Goal: Browse casually

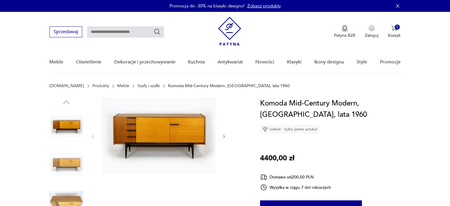
click at [223, 137] on icon "button" at bounding box center [224, 136] width 5 height 5
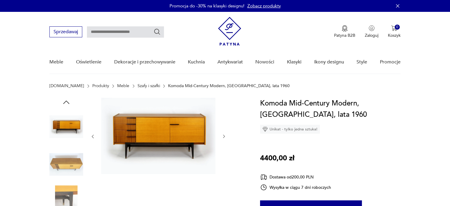
click at [223, 137] on icon "button" at bounding box center [224, 136] width 5 height 5
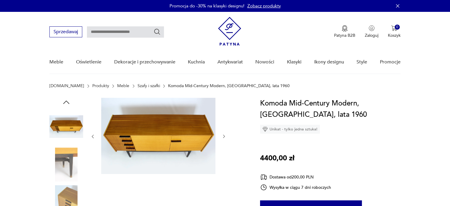
click at [223, 137] on icon "button" at bounding box center [224, 136] width 5 height 5
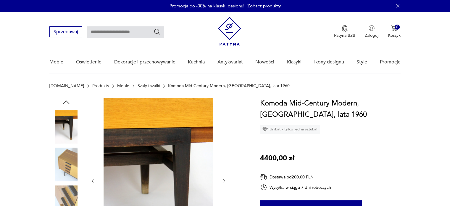
click at [223, 137] on div at bounding box center [158, 181] width 136 height 166
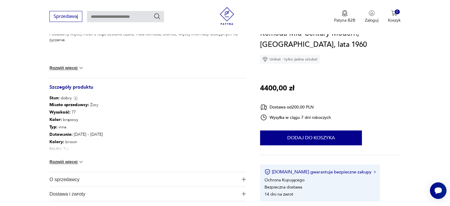
scroll to position [272, 0]
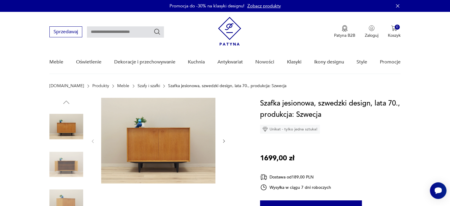
click at [226, 143] on icon "button" at bounding box center [224, 141] width 5 height 5
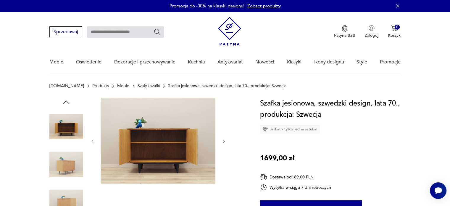
click at [226, 143] on icon "button" at bounding box center [224, 141] width 5 height 5
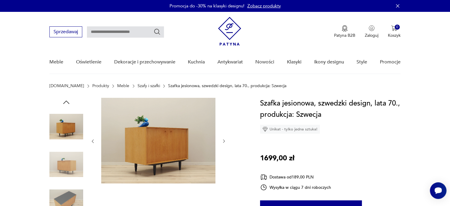
click at [226, 143] on icon "button" at bounding box center [224, 141] width 5 height 5
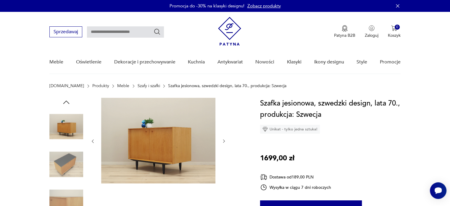
click at [226, 143] on icon "button" at bounding box center [224, 141] width 5 height 5
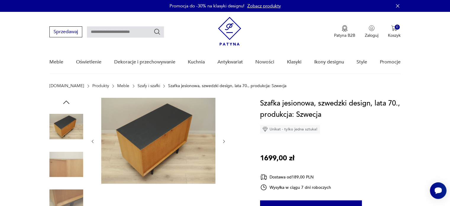
click at [226, 143] on icon "button" at bounding box center [224, 141] width 5 height 5
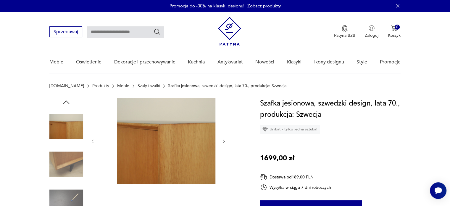
click at [226, 143] on icon "button" at bounding box center [224, 141] width 5 height 5
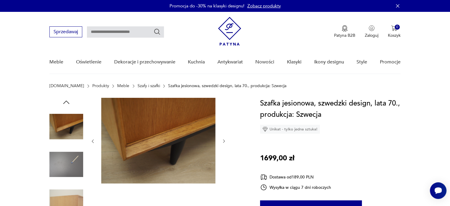
click at [226, 143] on icon "button" at bounding box center [224, 141] width 5 height 5
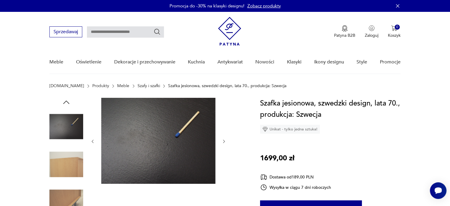
click at [225, 141] on icon "button" at bounding box center [224, 141] width 5 height 5
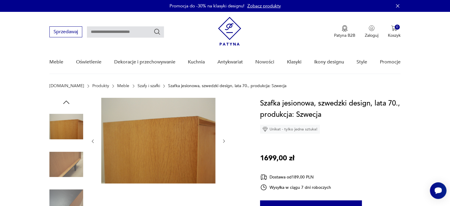
click at [225, 141] on icon "button" at bounding box center [224, 141] width 5 height 5
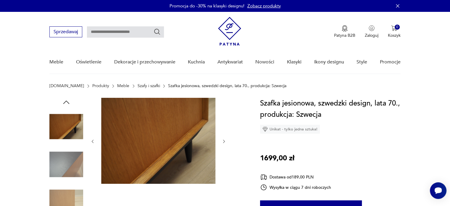
click at [225, 141] on icon "button" at bounding box center [224, 141] width 5 height 5
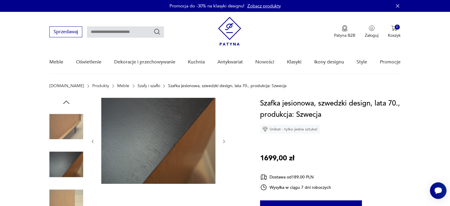
click at [225, 141] on icon "button" at bounding box center [224, 141] width 5 height 5
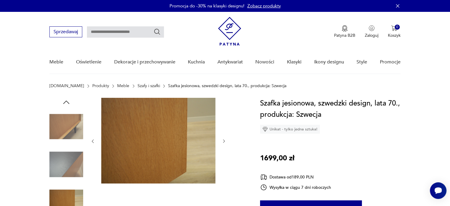
click at [225, 141] on icon "button" at bounding box center [224, 141] width 5 height 5
